Goal: Task Accomplishment & Management: Complete application form

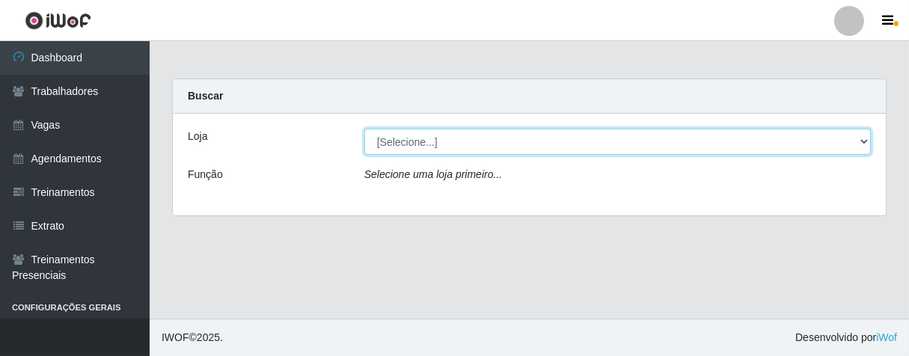
click at [862, 138] on select "[Selecione...] Superbox [GEOGRAPHIC_DATA] - Bessa" at bounding box center [617, 142] width 507 height 26
select select "206"
click at [364, 129] on select "[Selecione...] Superbox [GEOGRAPHIC_DATA] - Bessa" at bounding box center [617, 142] width 507 height 26
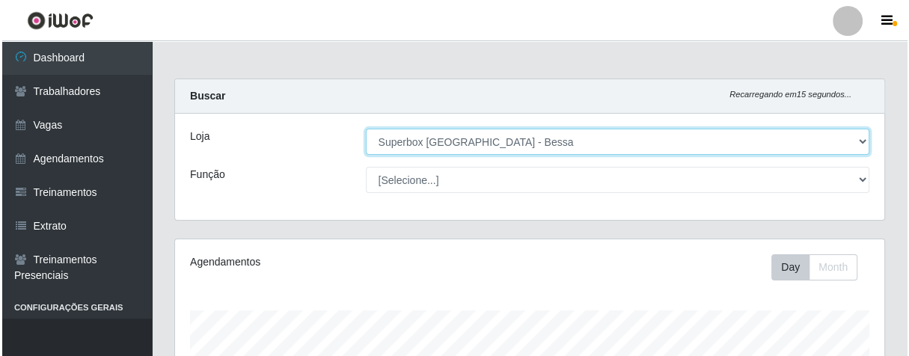
scroll to position [498, 0]
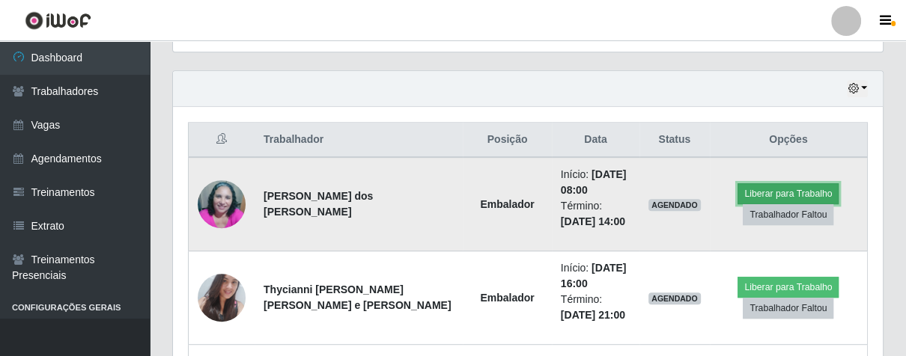
click at [772, 194] on button "Liberar para Trabalho" at bounding box center [787, 193] width 101 height 21
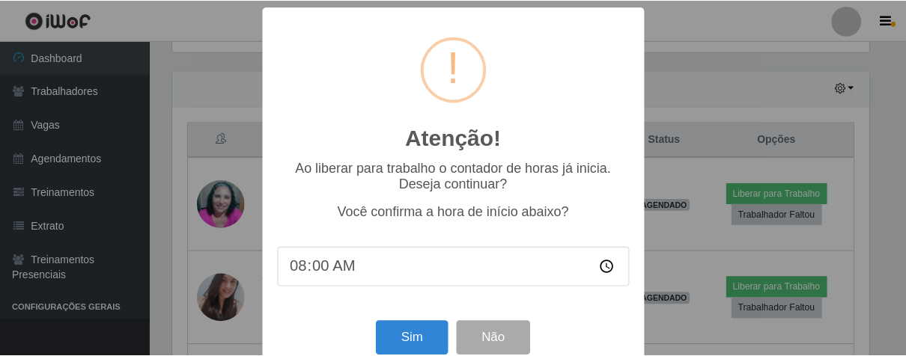
scroll to position [310, 700]
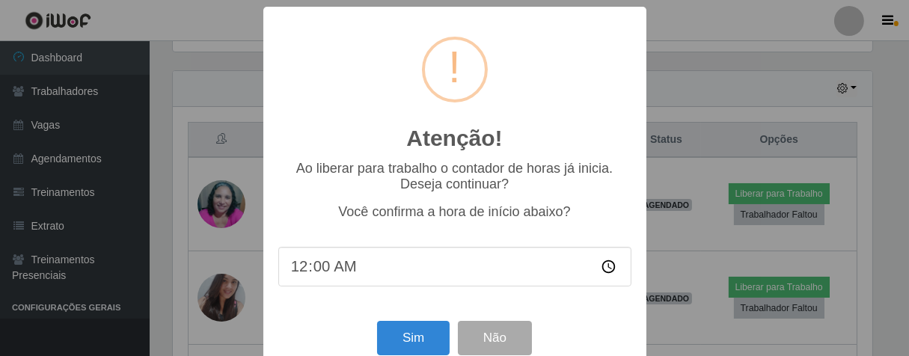
type input "08:00"
click at [395, 352] on button "Sim" at bounding box center [413, 338] width 73 height 35
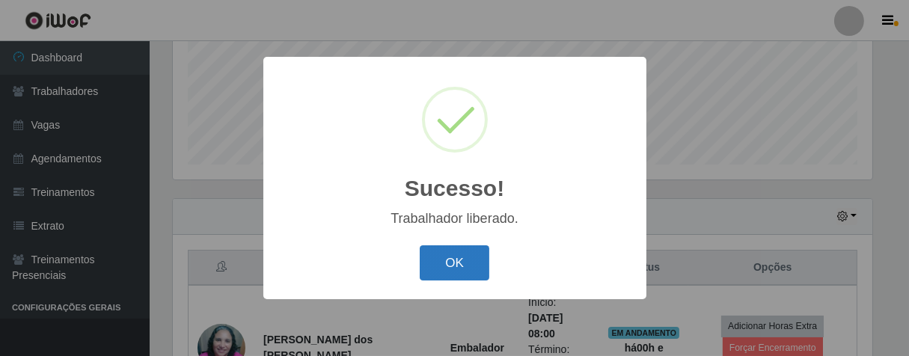
click at [446, 261] on button "OK" at bounding box center [455, 262] width 70 height 35
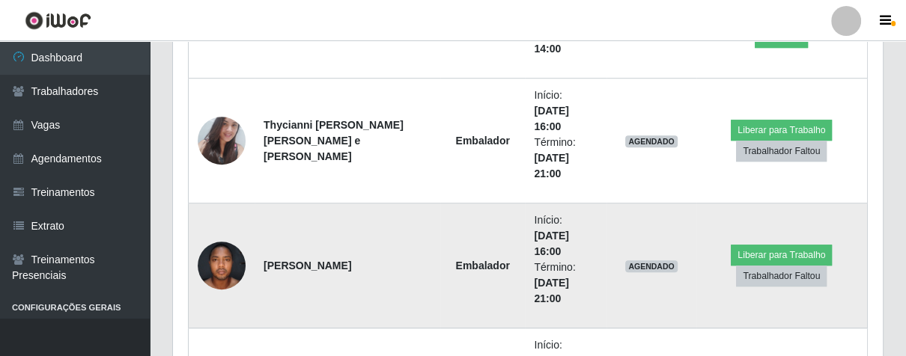
scroll to position [537, 0]
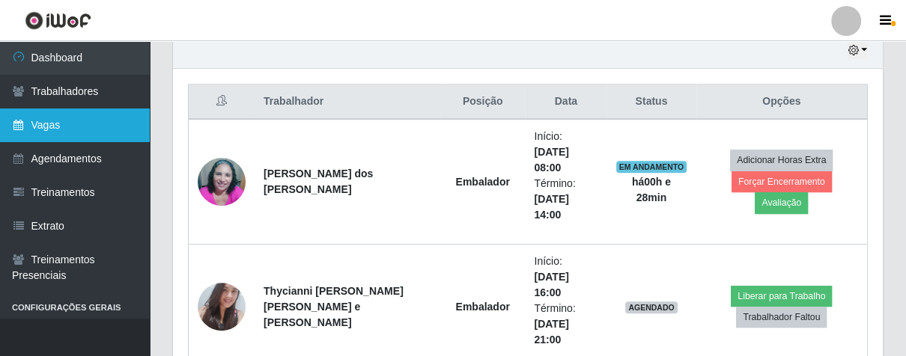
click at [93, 117] on link "Vagas" at bounding box center [75, 126] width 150 height 34
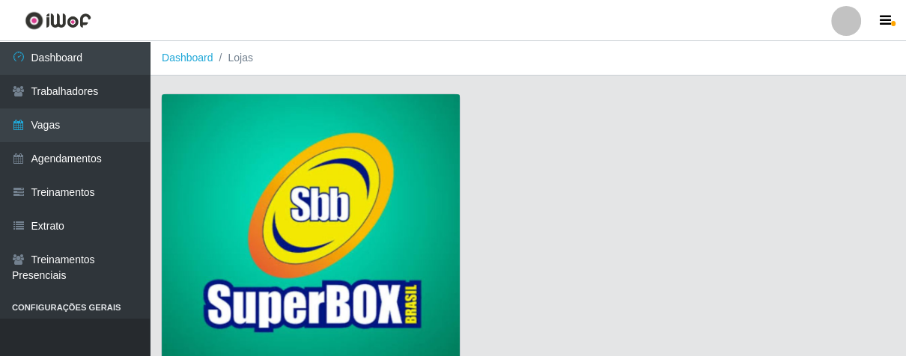
click at [393, 204] on img at bounding box center [311, 229] width 298 height 271
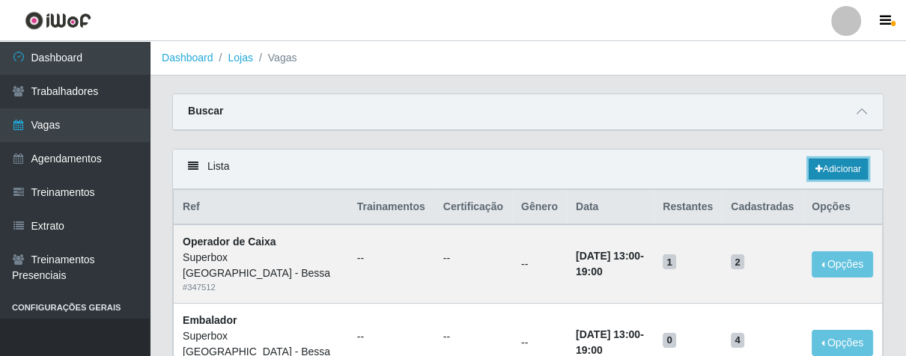
click at [828, 177] on link "Adicionar" at bounding box center [837, 169] width 59 height 21
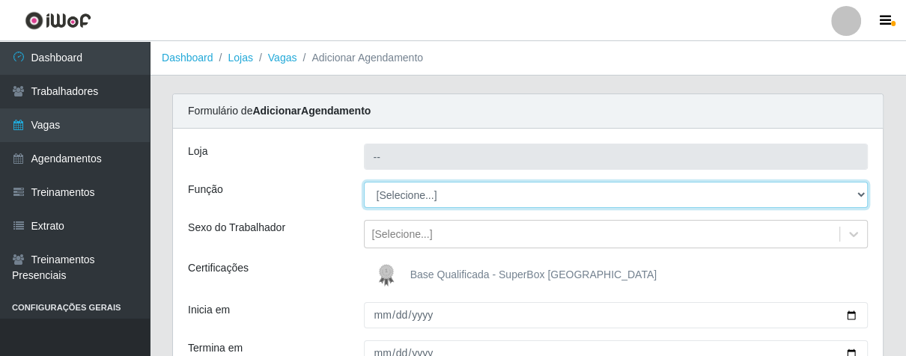
click at [858, 195] on select "[Selecione...] ASG ASG + ASG ++ Embalador Embalador + Embalador ++ Operador de …" at bounding box center [616, 195] width 504 height 26
type input "Superbox [GEOGRAPHIC_DATA] - Bessa"
select select "1"
click at [364, 182] on select "[Selecione...] ASG ASG + ASG ++ Embalador Embalador + Embalador ++ Operador de …" at bounding box center [616, 195] width 504 height 26
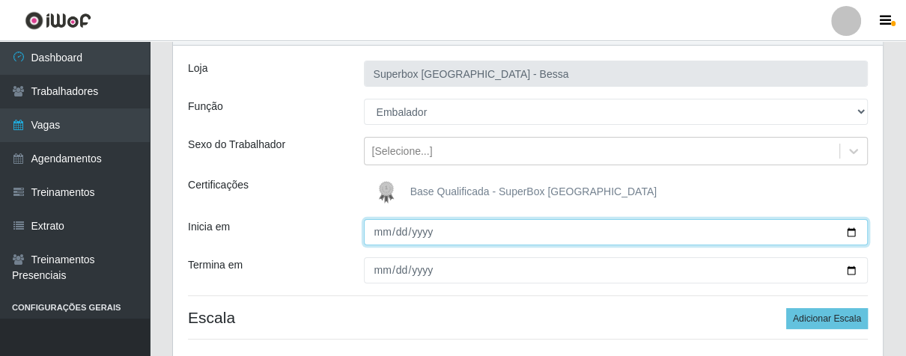
click at [385, 236] on input "Inicia em" at bounding box center [616, 232] width 504 height 26
type input "[DATE]"
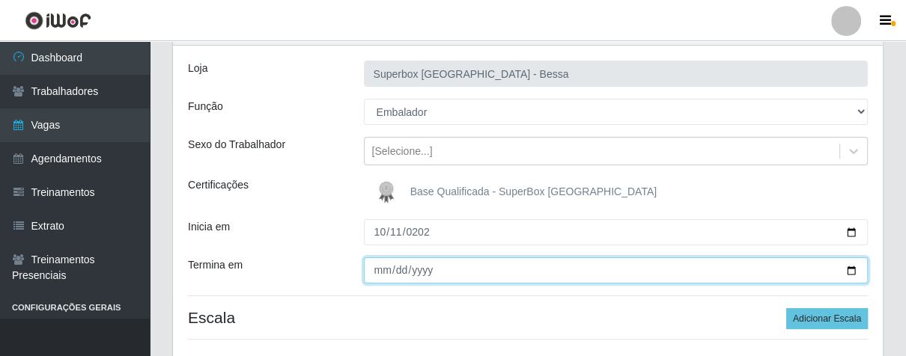
click at [381, 274] on input "Termina em" at bounding box center [616, 270] width 504 height 26
type input "[DATE]"
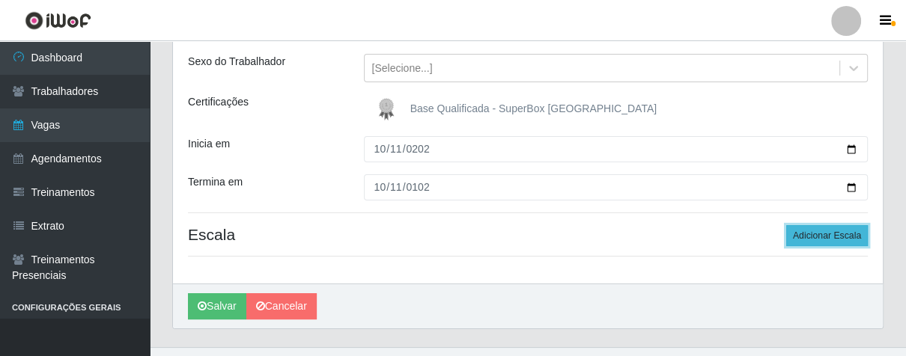
click at [809, 229] on button "Adicionar Escala" at bounding box center [827, 235] width 82 height 21
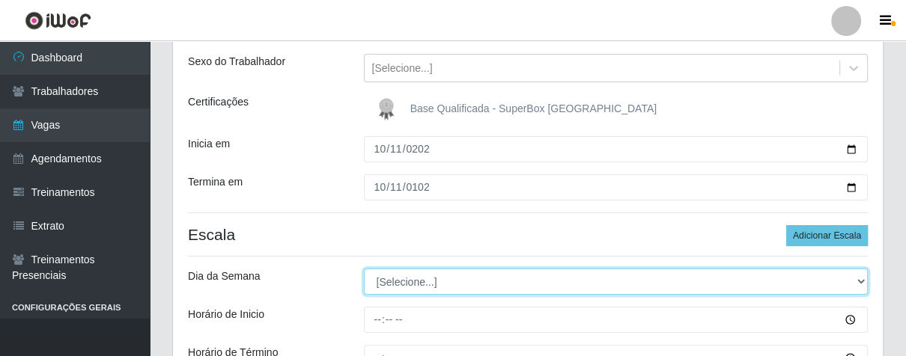
click at [859, 281] on select "[Selecione...] Segunda Terça Quarta Quinta Sexta Sábado Domingo" at bounding box center [616, 282] width 504 height 26
select select "6"
click at [364, 269] on select "[Selecione...] Segunda Terça Quarta Quinta Sexta Sábado Domingo" at bounding box center [616, 282] width 504 height 26
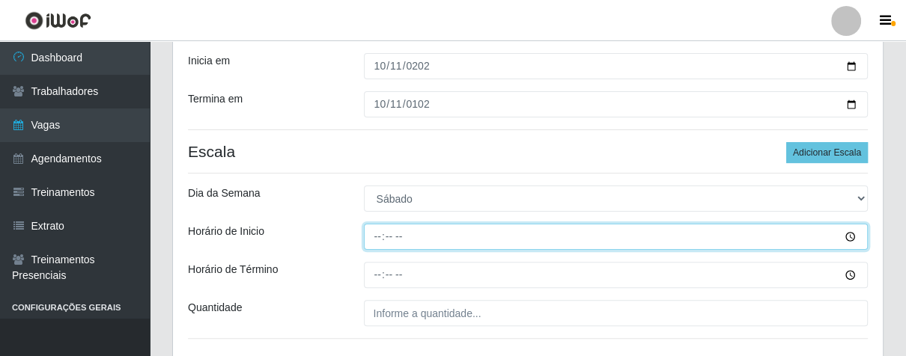
click at [383, 242] on input "Horário de Inicio" at bounding box center [616, 237] width 504 height 26
type input "07:00"
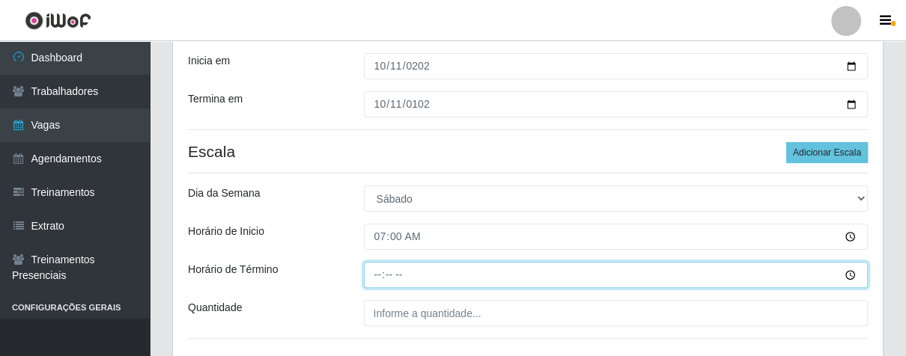
click at [373, 285] on input "Horário de Término" at bounding box center [616, 275] width 504 height 26
type input "13:00"
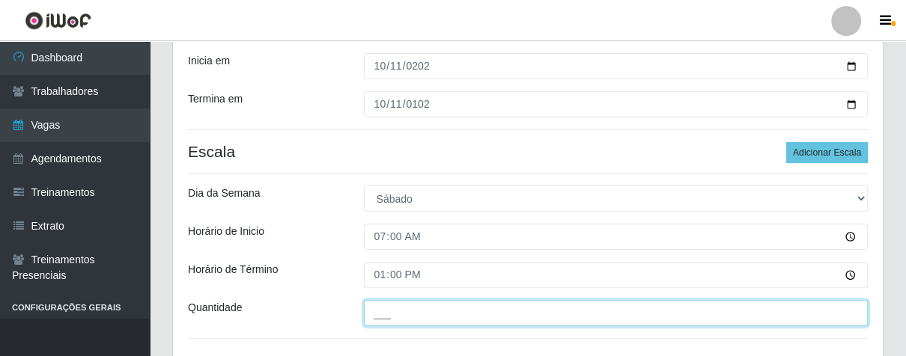
click at [402, 314] on input "___" at bounding box center [616, 313] width 504 height 26
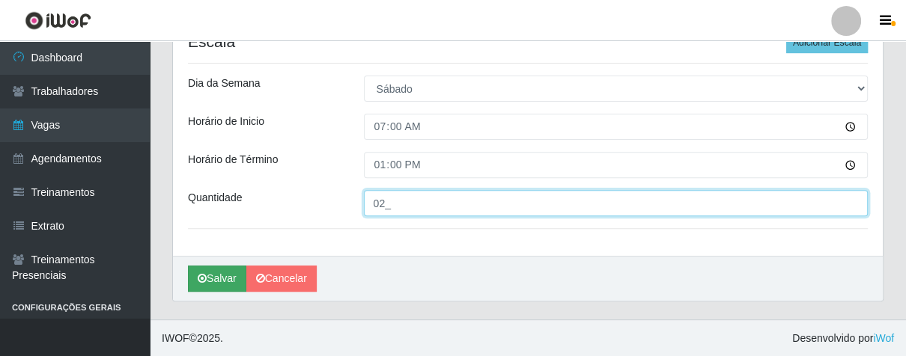
type input "02_"
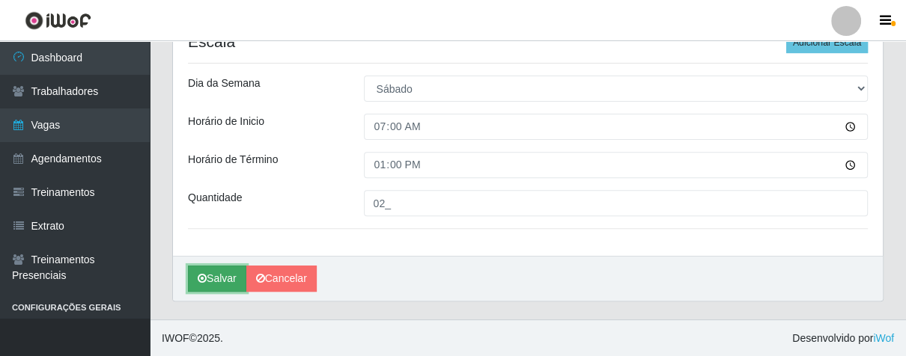
click at [228, 282] on button "Salvar" at bounding box center [217, 279] width 58 height 26
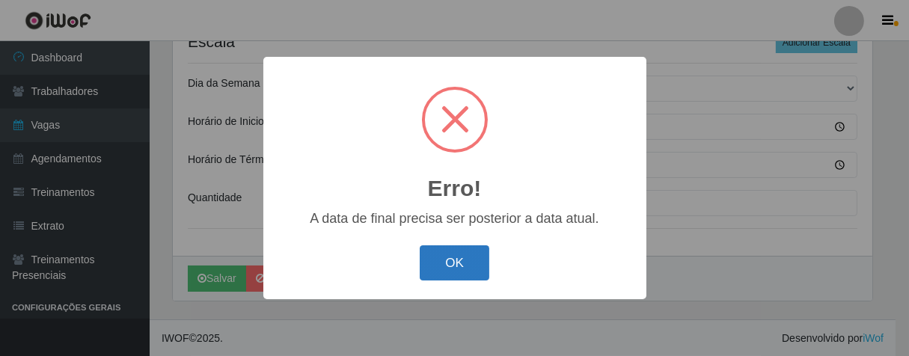
click at [449, 264] on button "OK" at bounding box center [455, 262] width 70 height 35
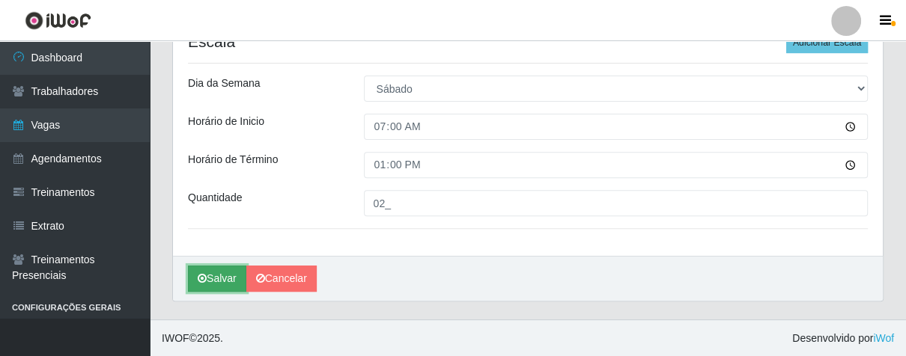
click at [239, 280] on button "Salvar" at bounding box center [217, 279] width 58 height 26
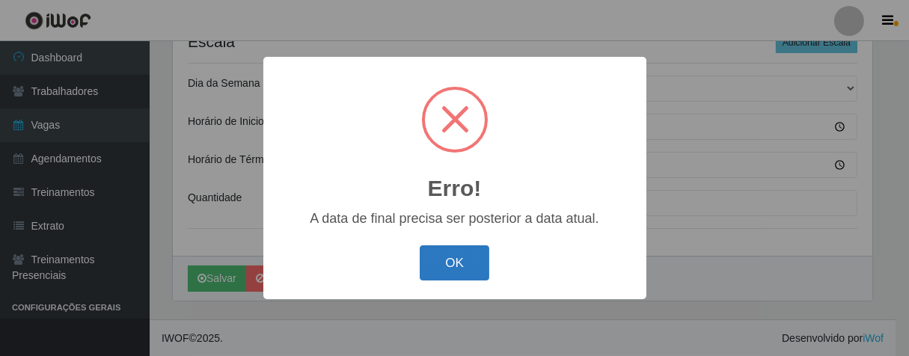
click at [448, 266] on button "OK" at bounding box center [455, 262] width 70 height 35
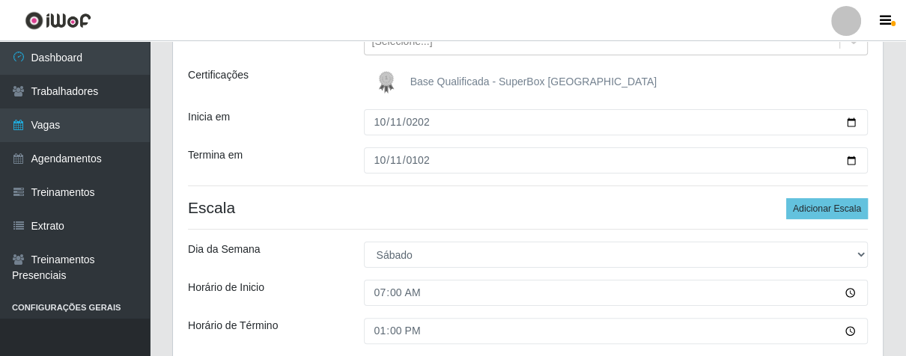
scroll to position [110, 0]
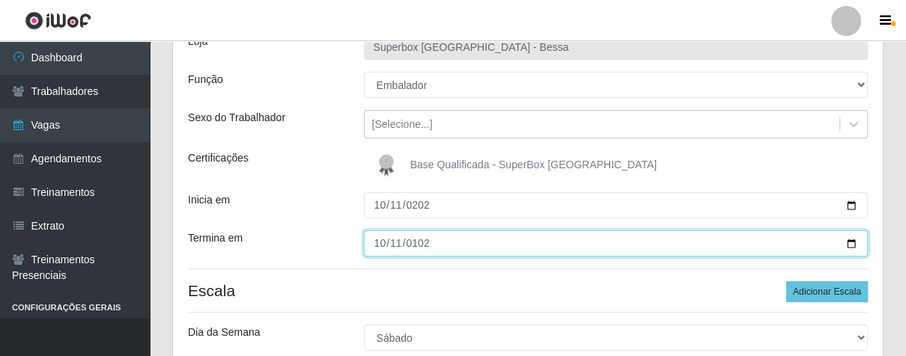
click at [438, 240] on input "[DATE]" at bounding box center [616, 244] width 504 height 26
click at [408, 246] on input "[DATE]" at bounding box center [616, 244] width 504 height 26
type input "[DATE]"
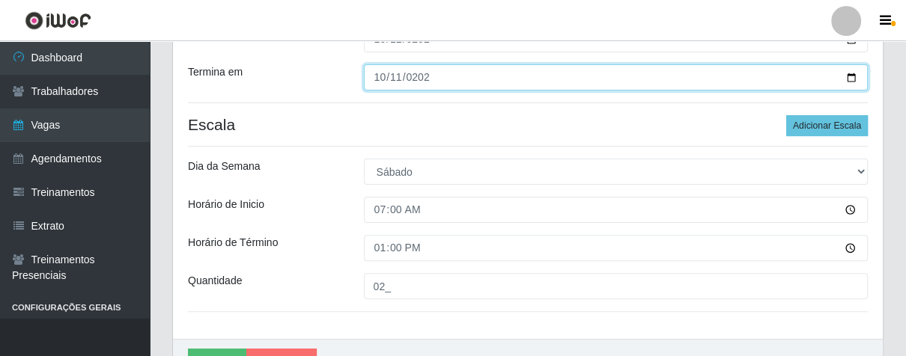
scroll to position [359, 0]
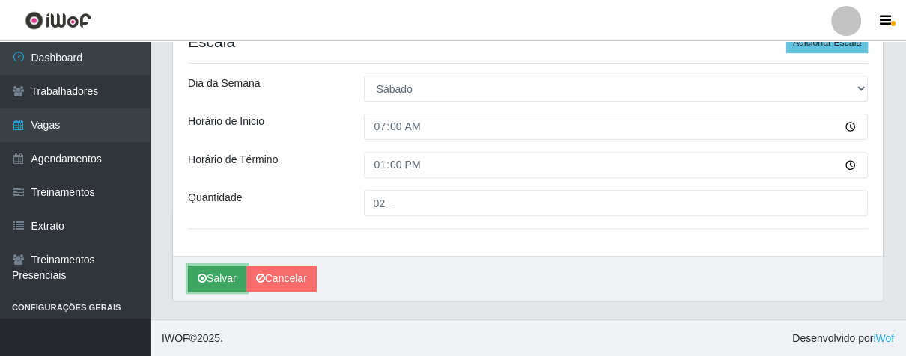
click at [222, 278] on button "Salvar" at bounding box center [217, 279] width 58 height 26
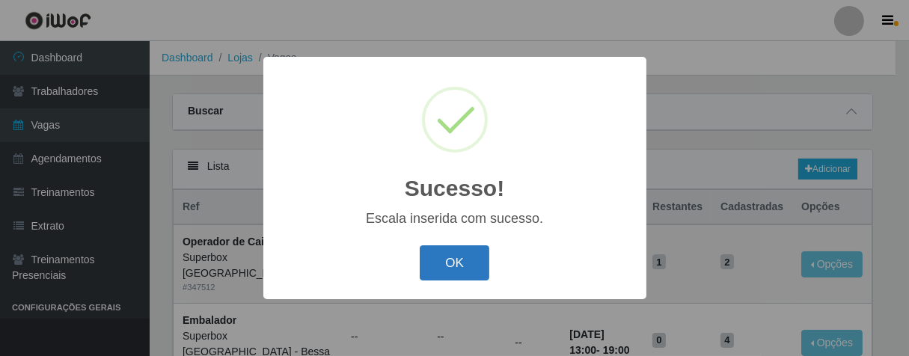
click at [437, 247] on button "OK" at bounding box center [455, 262] width 70 height 35
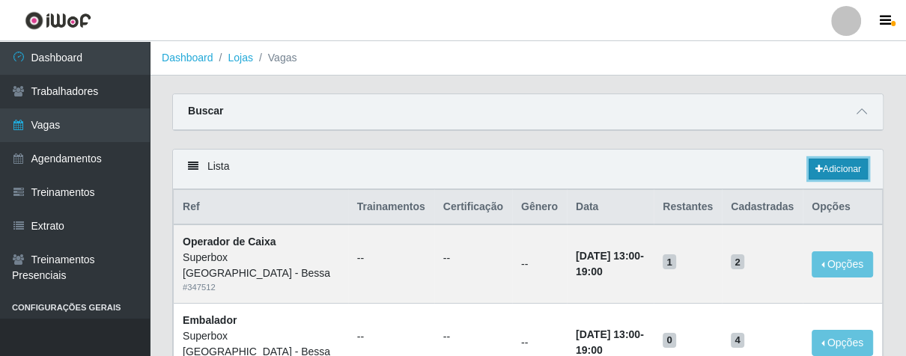
click at [824, 169] on link "Adicionar" at bounding box center [837, 169] width 59 height 21
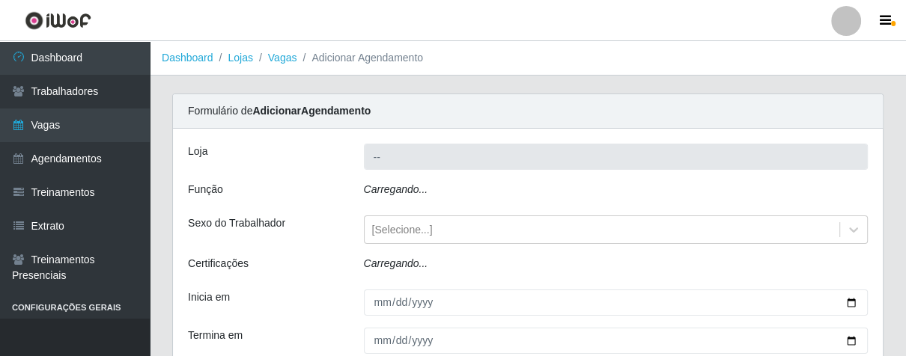
type input "Superbox [GEOGRAPHIC_DATA] - Bessa"
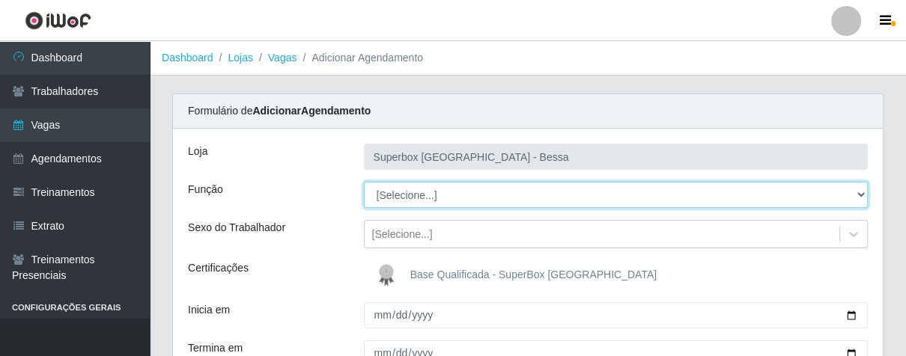
click at [857, 194] on select "[Selecione...] ASG ASG + ASG ++ Embalador Embalador + Embalador ++ Operador de …" at bounding box center [616, 195] width 504 height 26
select select "22"
click at [364, 182] on select "[Selecione...] ASG ASG + ASG ++ Embalador Embalador + Embalador ++ Operador de …" at bounding box center [616, 195] width 504 height 26
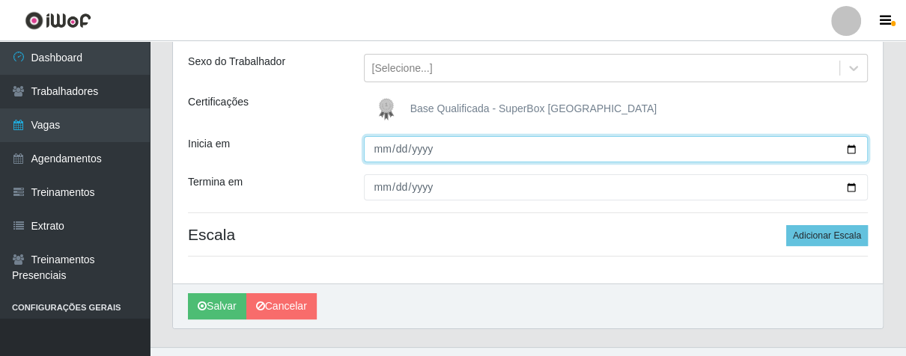
click at [380, 152] on input "Inicia em" at bounding box center [616, 149] width 504 height 26
type input "[DATE]"
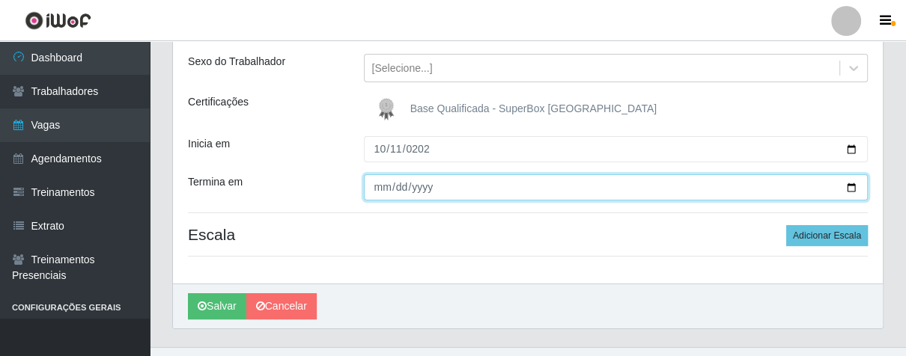
click at [379, 180] on input "Termina em" at bounding box center [616, 187] width 504 height 26
type input "[DATE]"
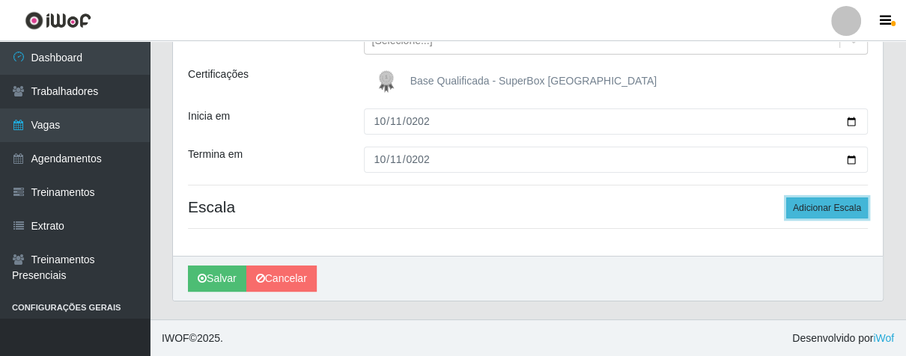
click at [824, 212] on button "Adicionar Escala" at bounding box center [827, 208] width 82 height 21
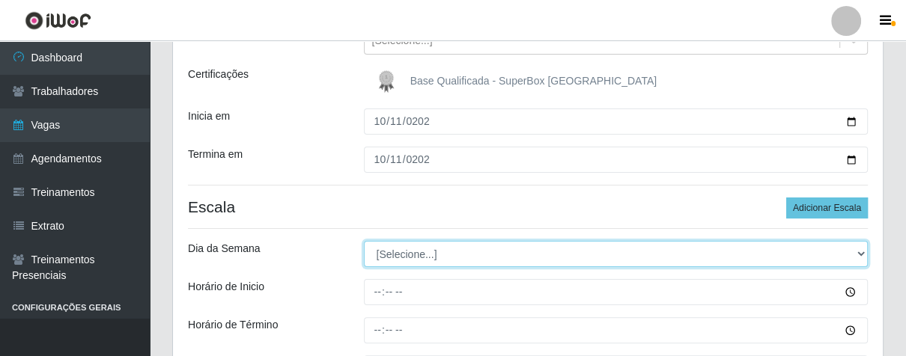
click at [861, 248] on select "[Selecione...] Segunda Terça Quarta Quinta Sexta Sábado Domingo" at bounding box center [616, 254] width 504 height 26
select select "6"
click at [364, 241] on select "[Selecione...] Segunda Terça Quarta Quinta Sexta Sábado Domingo" at bounding box center [616, 254] width 504 height 26
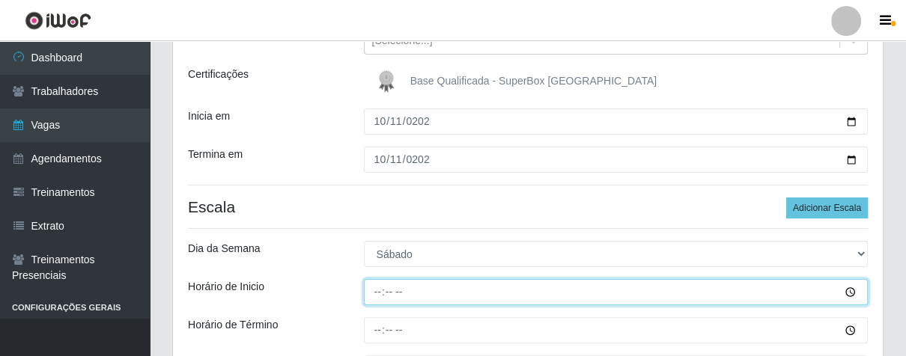
click at [370, 298] on input "Horário de Inicio" at bounding box center [616, 292] width 504 height 26
type input "16:00"
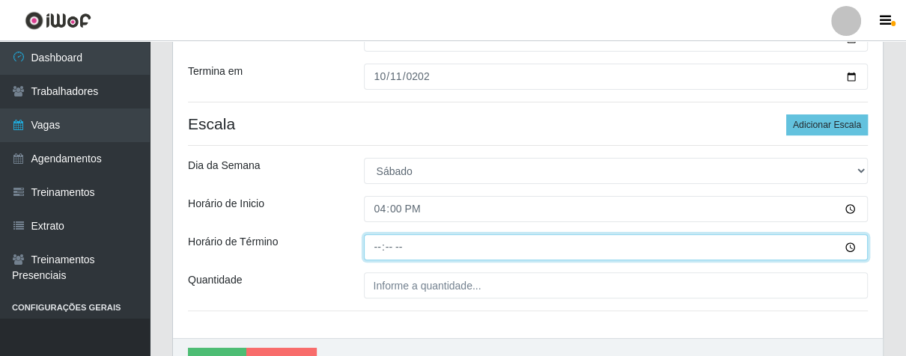
click at [381, 251] on input "Horário de Término" at bounding box center [616, 247] width 504 height 26
type input "21:00"
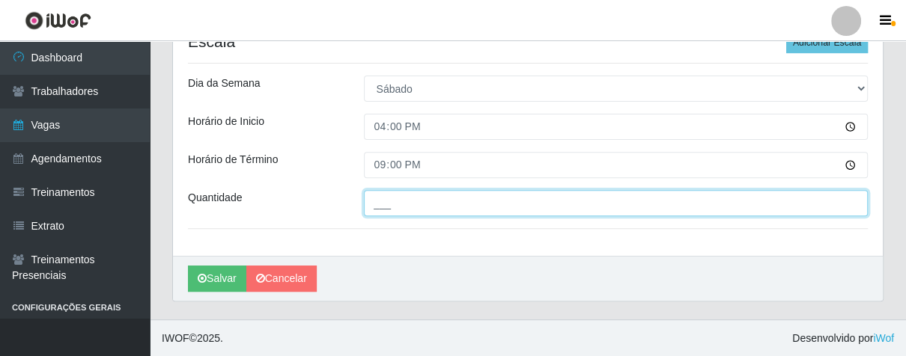
click at [424, 210] on input "___" at bounding box center [616, 203] width 504 height 26
type input "01_"
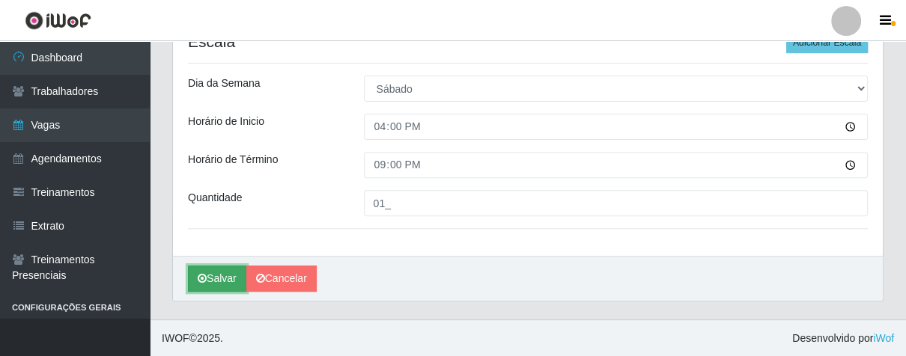
click at [208, 275] on button "Salvar" at bounding box center [217, 279] width 58 height 26
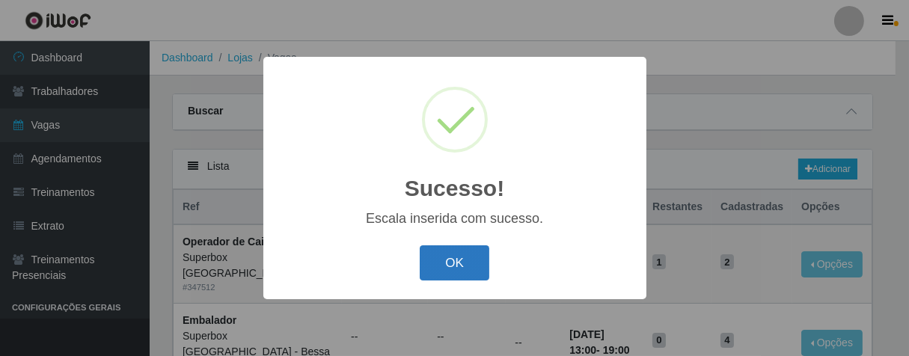
click at [461, 249] on button "OK" at bounding box center [455, 262] width 70 height 35
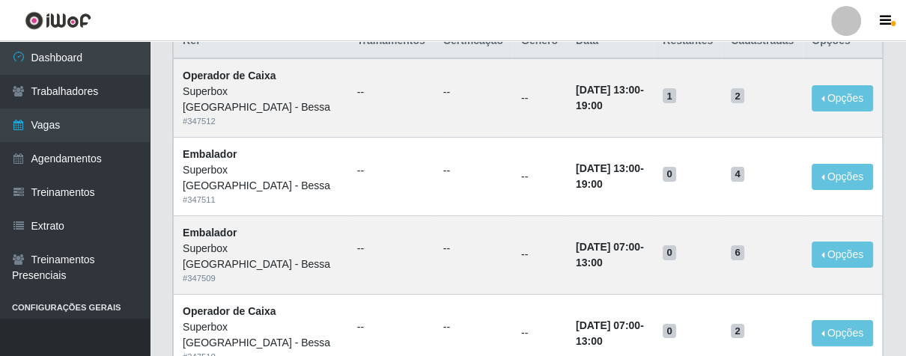
scroll to position [83, 0]
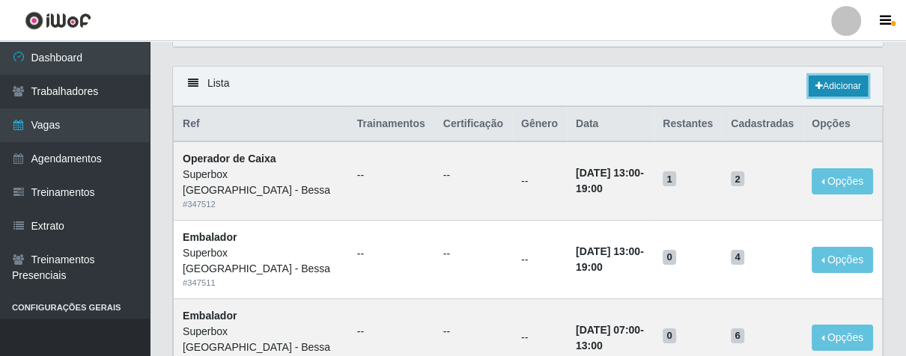
click at [813, 92] on link "Adicionar" at bounding box center [837, 86] width 59 height 21
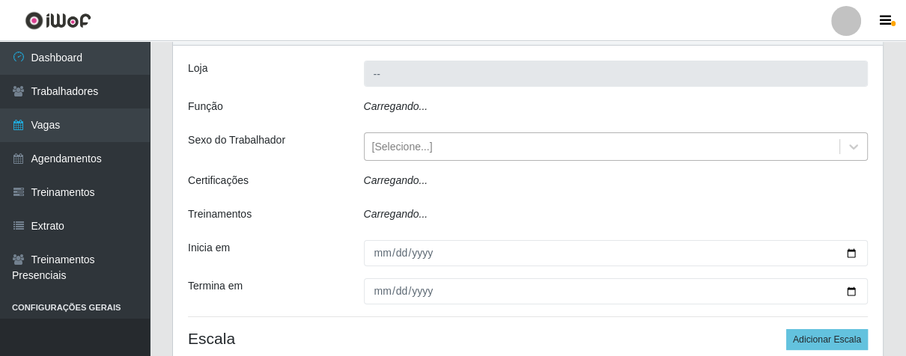
type input "Superbox [GEOGRAPHIC_DATA] - Bessa"
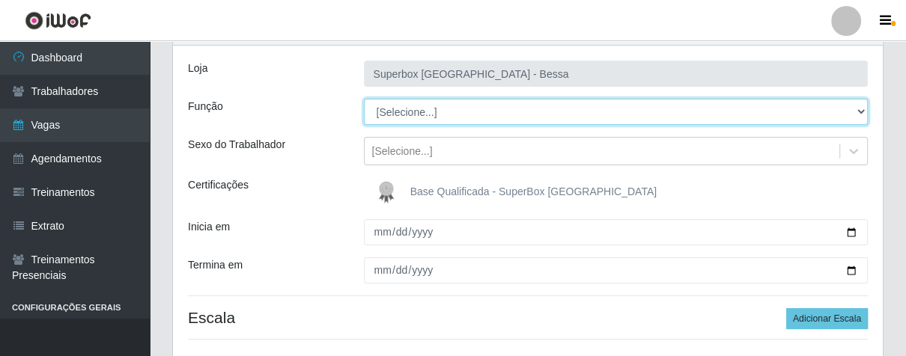
drag, startPoint x: 857, startPoint y: 112, endPoint x: 836, endPoint y: 114, distance: 21.0
click at [856, 112] on select "[Selecione...] ASG ASG + ASG ++ Embalador Embalador + Embalador ++ Operador de …" at bounding box center [616, 112] width 504 height 26
select select "1"
click at [364, 99] on select "[Selecione...] ASG ASG + ASG ++ Embalador Embalador + Embalador ++ Operador de …" at bounding box center [616, 112] width 504 height 26
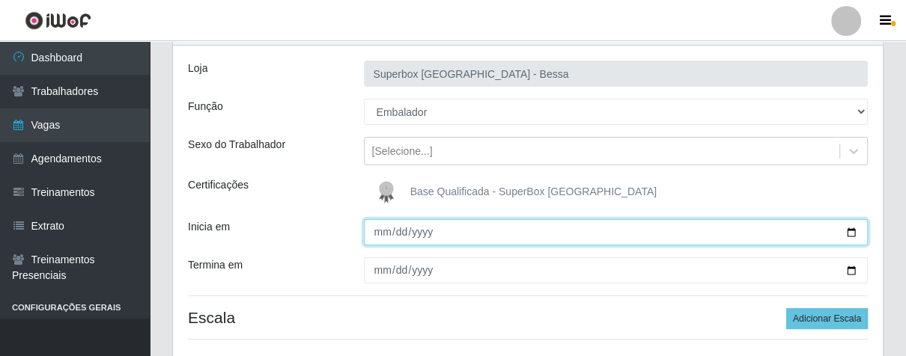
click at [382, 236] on input "Inicia em" at bounding box center [616, 232] width 504 height 26
type input "[DATE]"
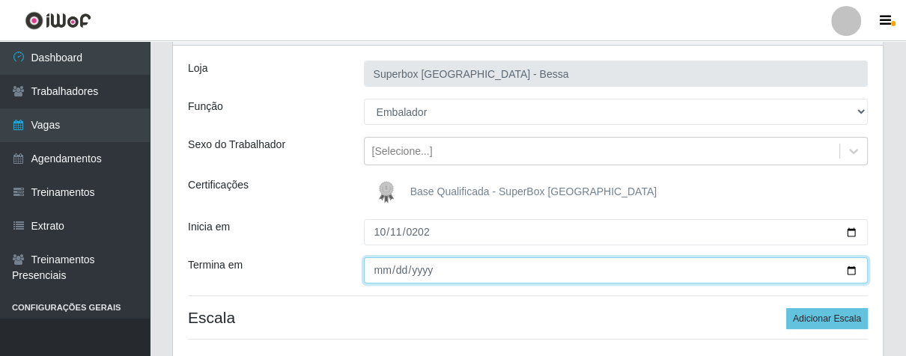
click at [375, 270] on input "Termina em" at bounding box center [616, 270] width 504 height 26
type input "[DATE]"
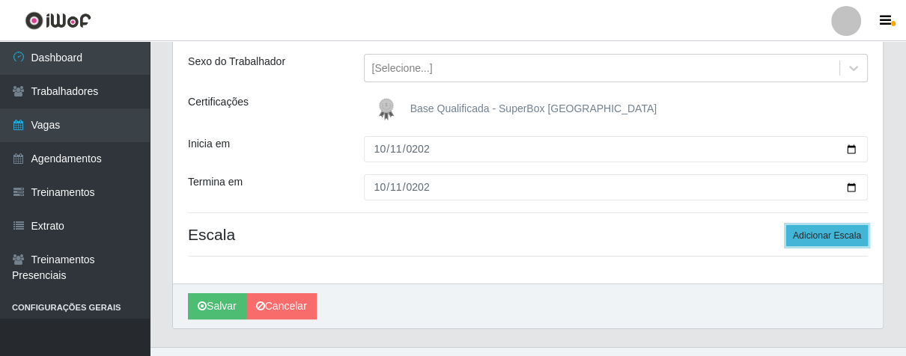
click at [813, 243] on button "Adicionar Escala" at bounding box center [827, 235] width 82 height 21
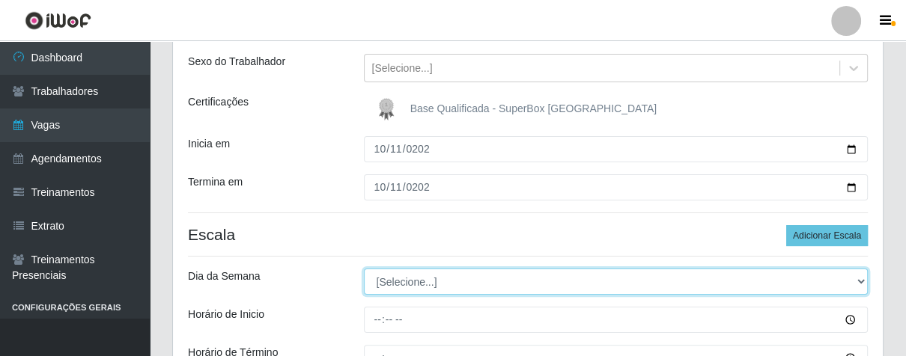
click at [862, 278] on select "[Selecione...] Segunda Terça Quarta Quinta Sexta Sábado Domingo" at bounding box center [616, 282] width 504 height 26
select select "6"
click at [364, 269] on select "[Selecione...] Segunda Terça Quarta Quinta Sexta Sábado Domingo" at bounding box center [616, 282] width 504 height 26
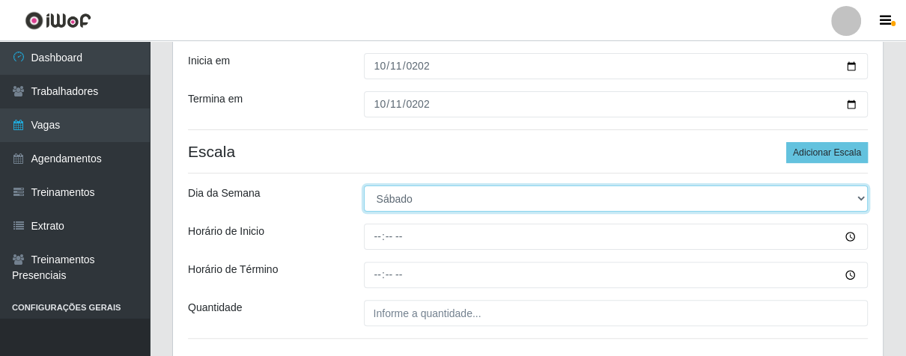
scroll to position [332, 0]
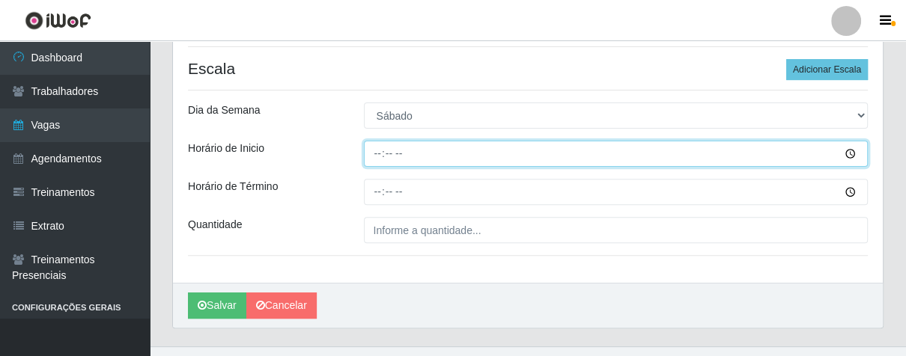
click at [375, 159] on input "Horário de Inicio" at bounding box center [616, 154] width 504 height 26
type input "16:00"
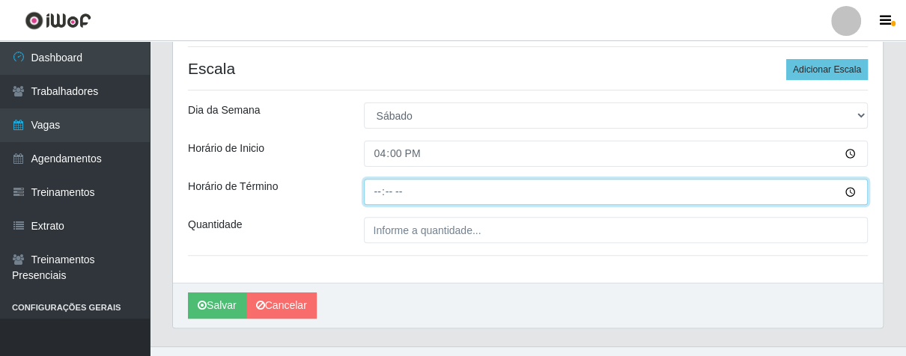
click at [381, 186] on input "Horário de Término" at bounding box center [616, 192] width 504 height 26
type input "21:00"
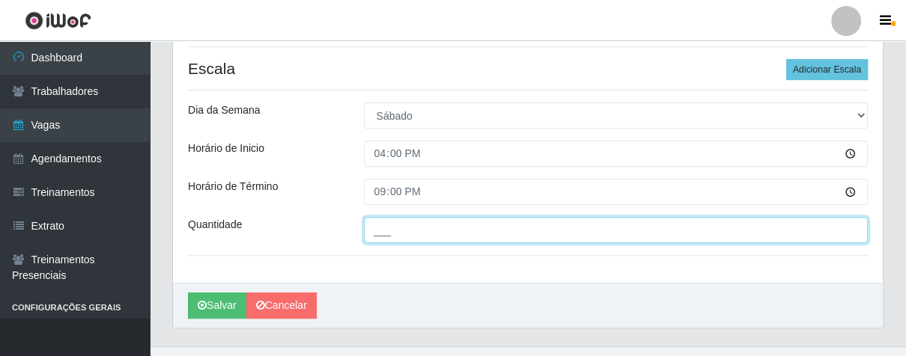
click at [432, 232] on input "___" at bounding box center [616, 230] width 504 height 26
type input "03_"
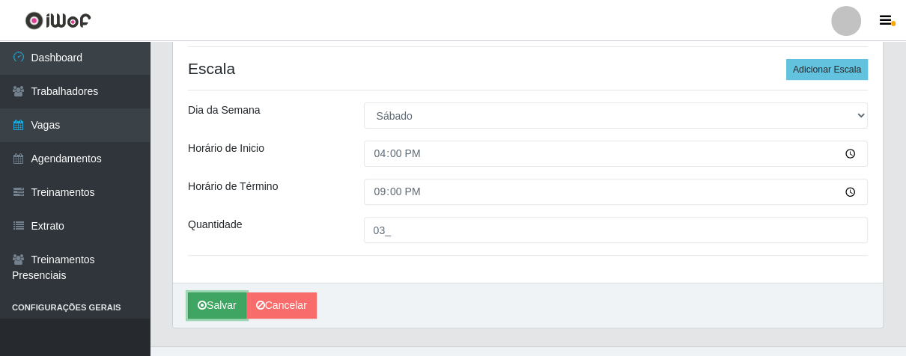
click at [231, 299] on button "Salvar" at bounding box center [217, 306] width 58 height 26
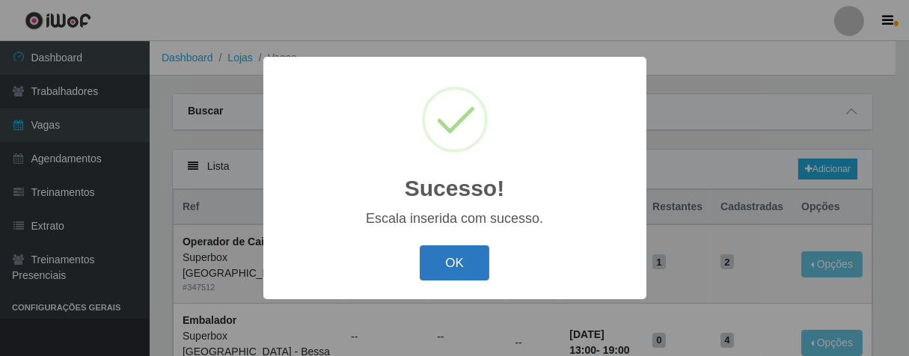
click at [424, 273] on button "OK" at bounding box center [455, 262] width 70 height 35
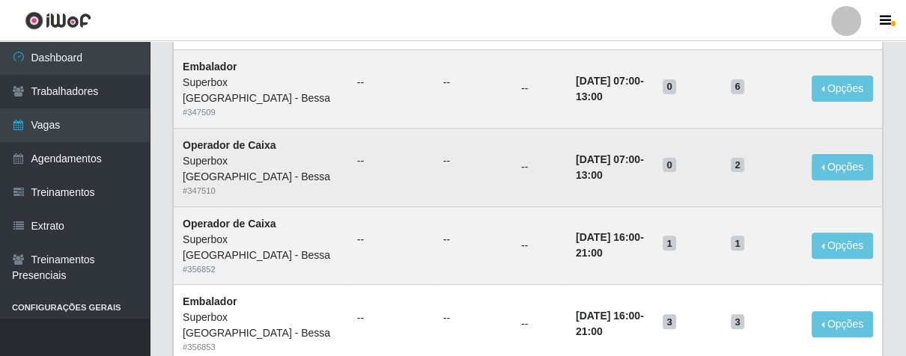
scroll to position [415, 0]
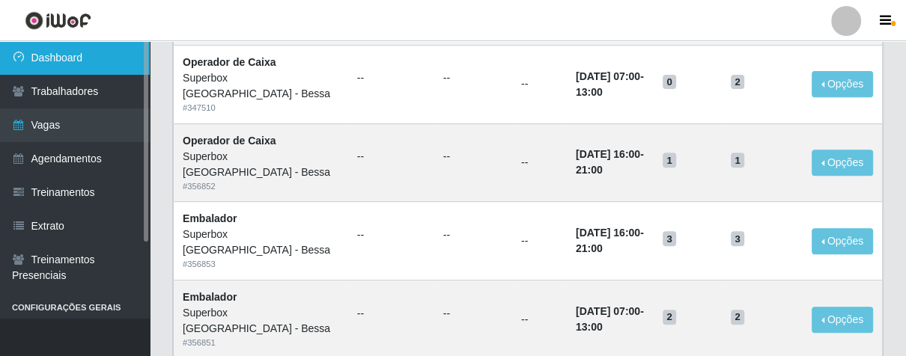
click at [78, 63] on link "Dashboard" at bounding box center [75, 58] width 150 height 34
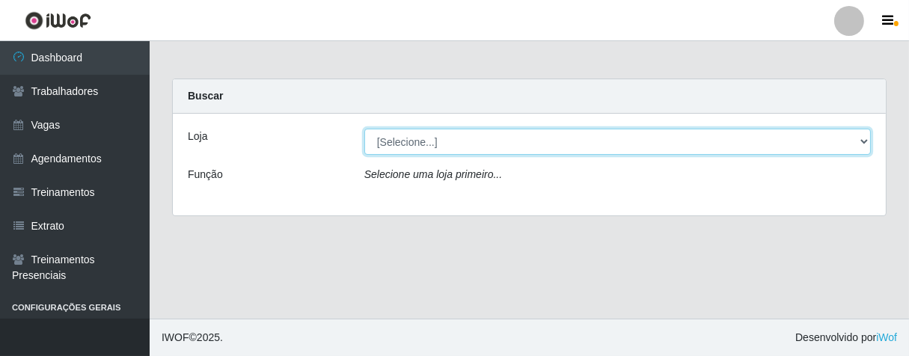
click at [864, 141] on select "[Selecione...] Superbox [GEOGRAPHIC_DATA] - Bessa" at bounding box center [617, 142] width 507 height 26
select select "206"
click at [364, 129] on select "[Selecione...] Superbox [GEOGRAPHIC_DATA] - Bessa" at bounding box center [617, 142] width 507 height 26
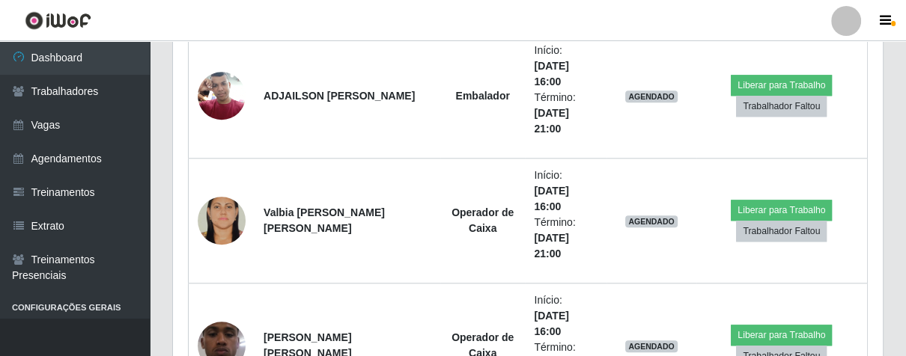
scroll to position [1120, 0]
